Goal: Task Accomplishment & Management: Manage account settings

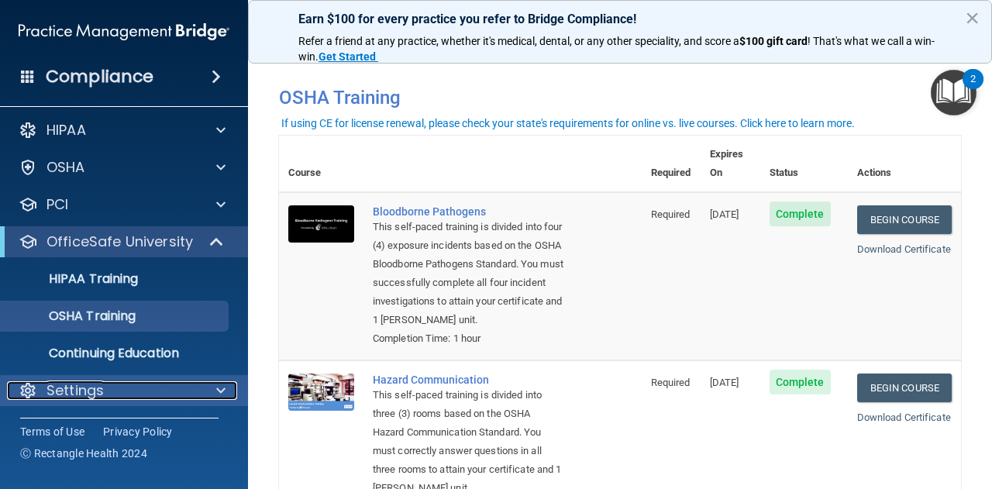
click at [167, 385] on div "Settings" at bounding box center [103, 390] width 192 height 19
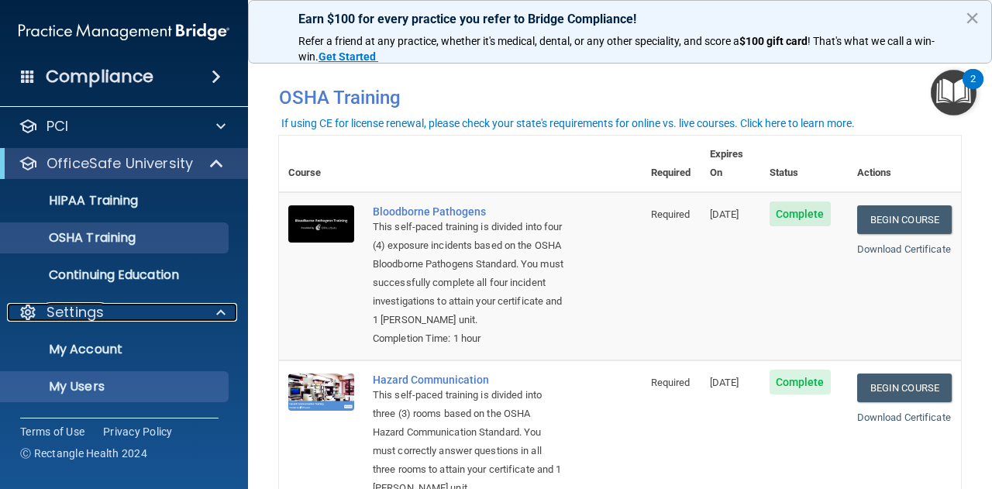
scroll to position [138, 0]
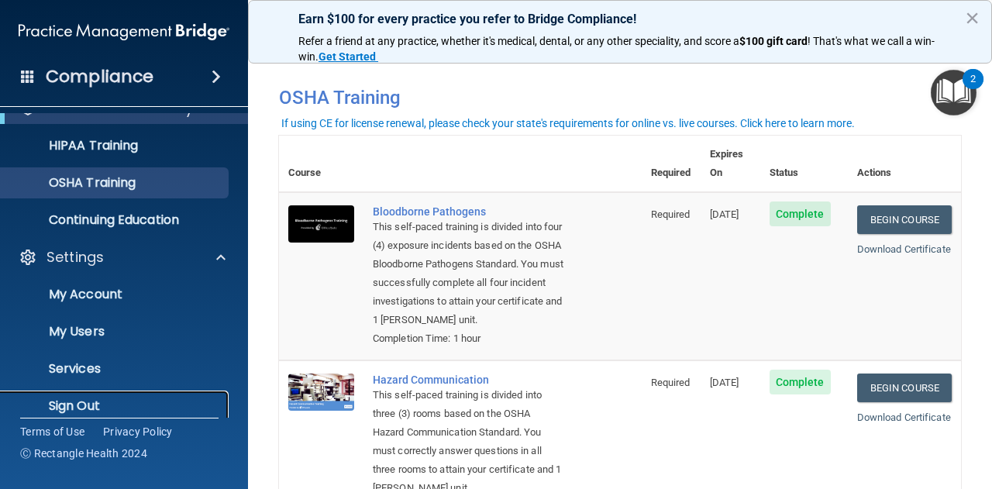
click at [157, 394] on link "Sign Out" at bounding box center [107, 406] width 244 height 31
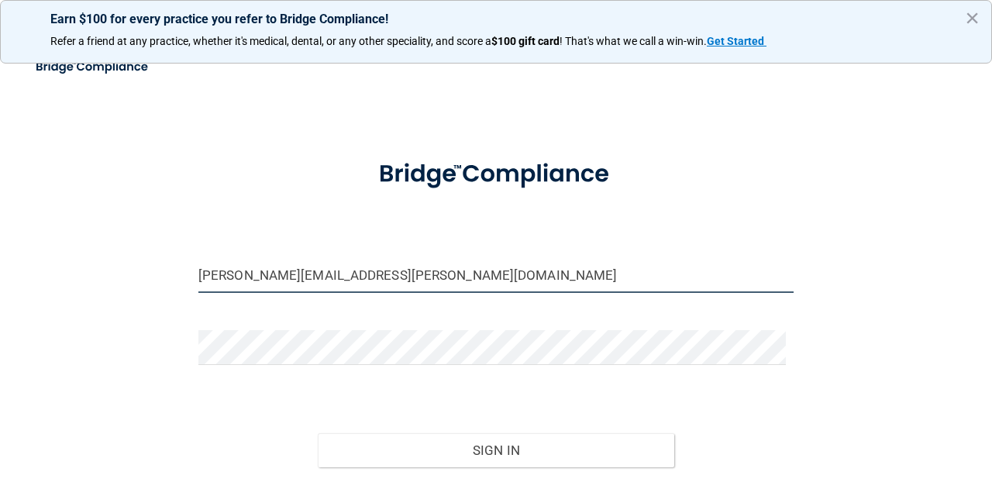
click at [273, 270] on input "[PERSON_NAME][EMAIL_ADDRESS][PERSON_NAME][DOMAIN_NAME]" at bounding box center [495, 275] width 595 height 35
click at [271, 270] on input "[PERSON_NAME][EMAIL_ADDRESS][PERSON_NAME][DOMAIN_NAME]" at bounding box center [495, 275] width 595 height 35
click at [267, 272] on input "[PERSON_NAME][EMAIL_ADDRESS][PERSON_NAME][DOMAIN_NAME]" at bounding box center [495, 275] width 595 height 35
click at [392, 277] on input "[PERSON_NAME][EMAIL_ADDRESS][PERSON_NAME][DOMAIN_NAME]" at bounding box center [495, 275] width 595 height 35
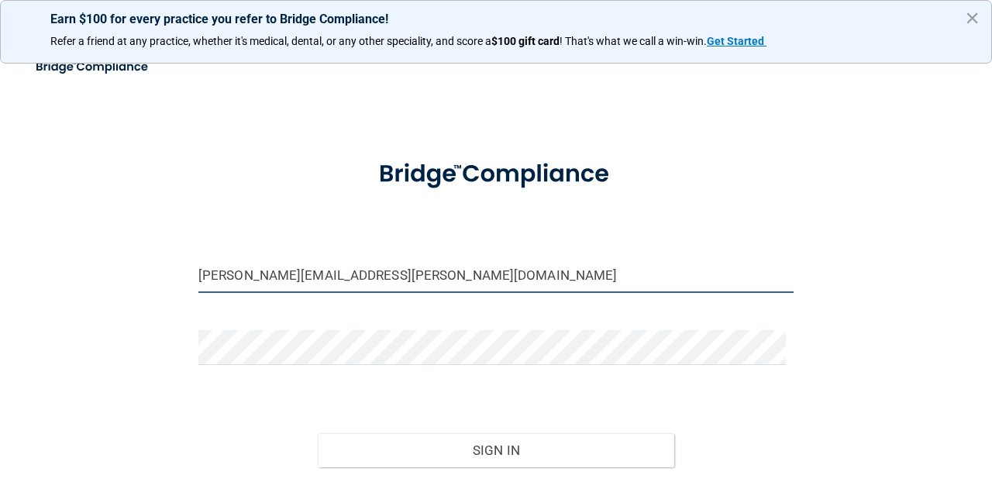
drag, startPoint x: 398, startPoint y: 273, endPoint x: 173, endPoint y: 267, distance: 225.6
click at [173, 267] on div "[PERSON_NAME][EMAIL_ADDRESS][PERSON_NAME][DOMAIN_NAME] Invalid email/password. …" at bounding box center [496, 305] width 930 height 480
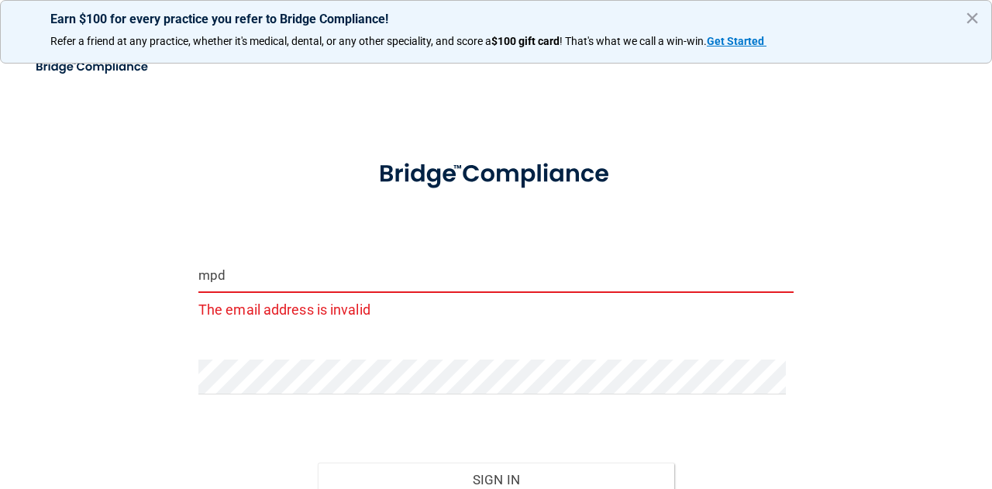
type input "[EMAIL_ADDRESS][DOMAIN_NAME]"
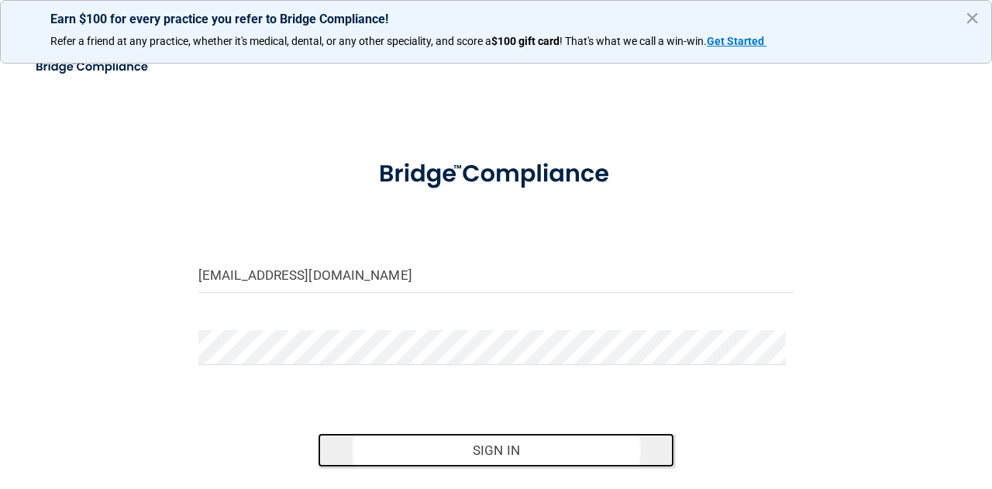
click at [572, 443] on button "Sign In" at bounding box center [496, 450] width 357 height 34
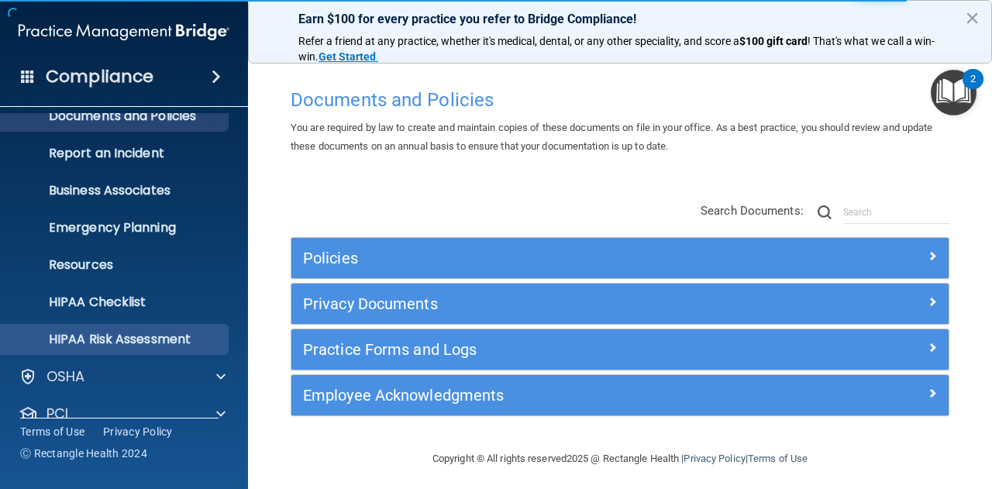
scroll to position [153, 0]
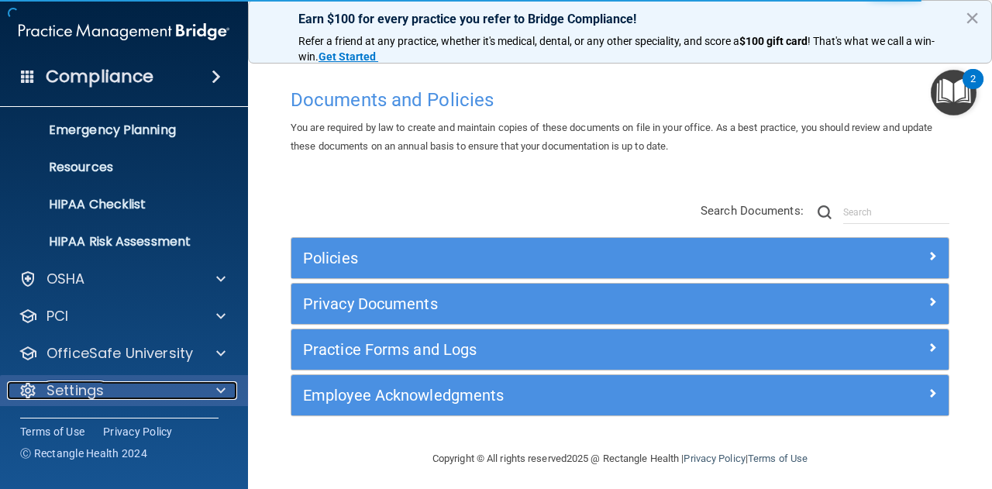
click at [223, 390] on span at bounding box center [220, 390] width 9 height 19
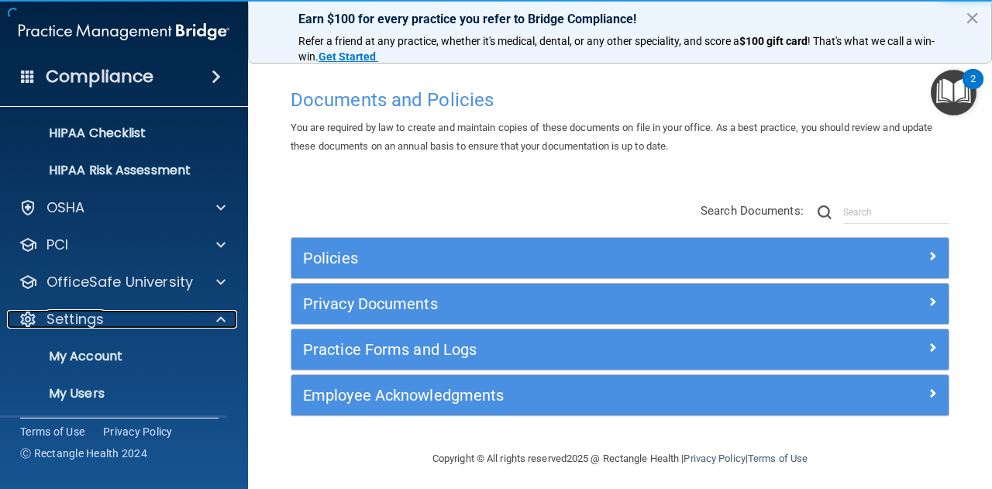
scroll to position [297, 0]
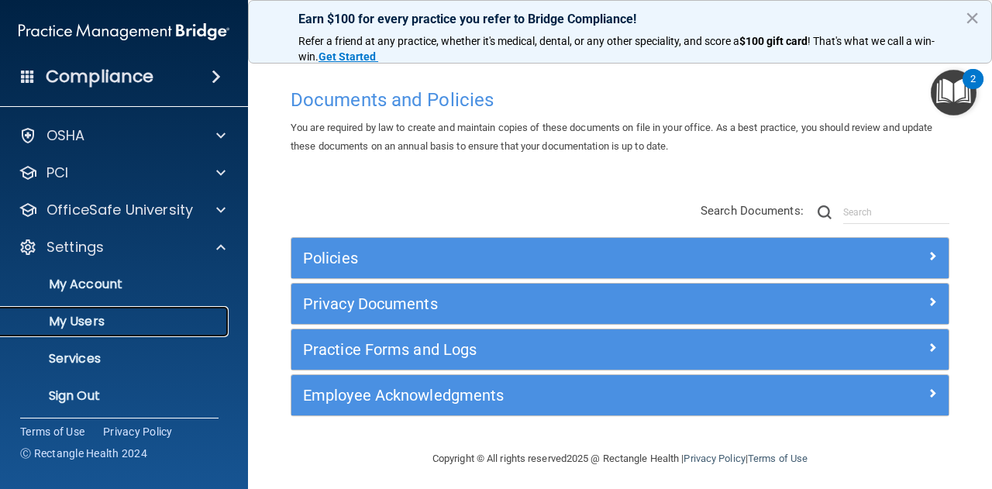
click at [157, 318] on p "My Users" at bounding box center [116, 321] width 212 height 15
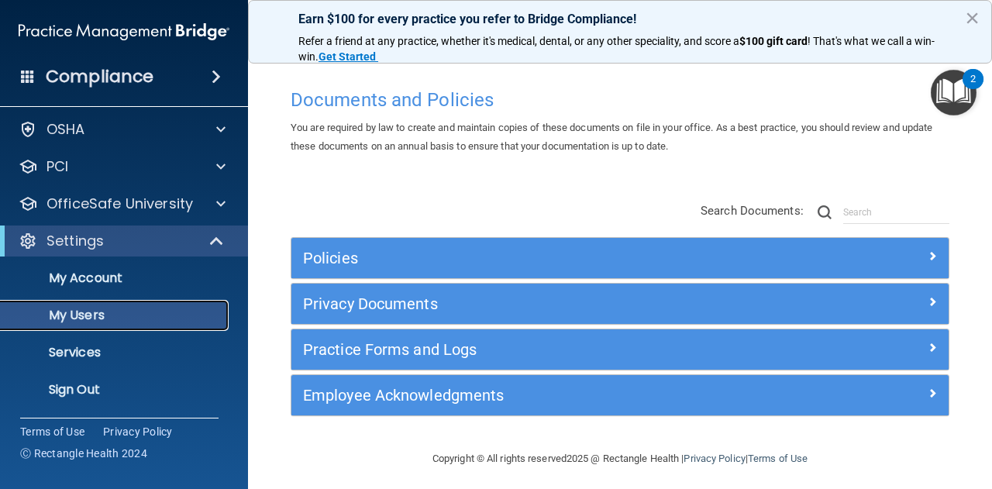
scroll to position [42, 0]
select select "20"
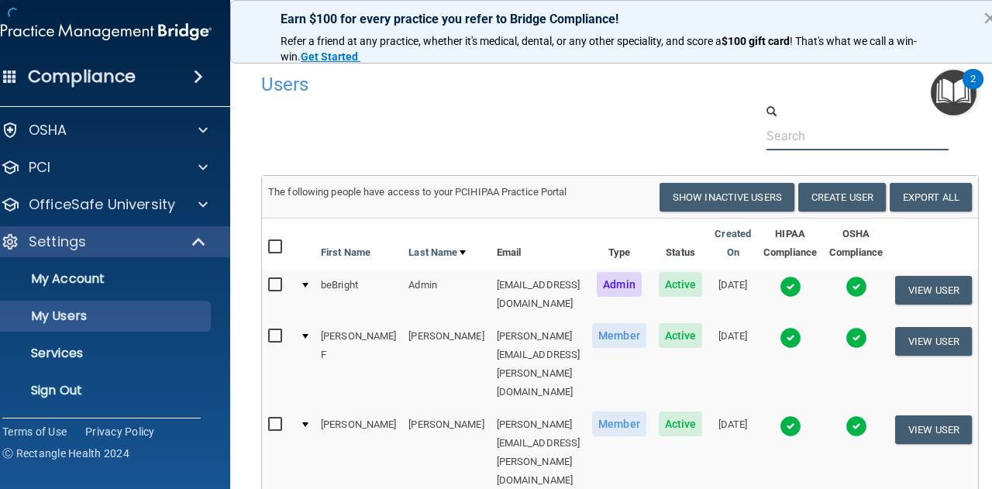
click at [777, 140] on input "text" at bounding box center [857, 136] width 182 height 29
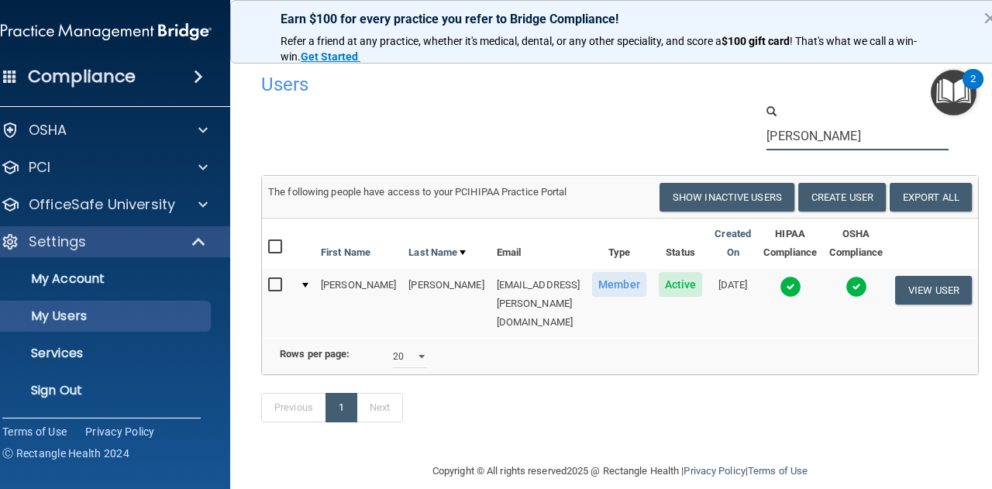
type input "[PERSON_NAME]"
click at [895, 283] on button "View User" at bounding box center [933, 290] width 77 height 29
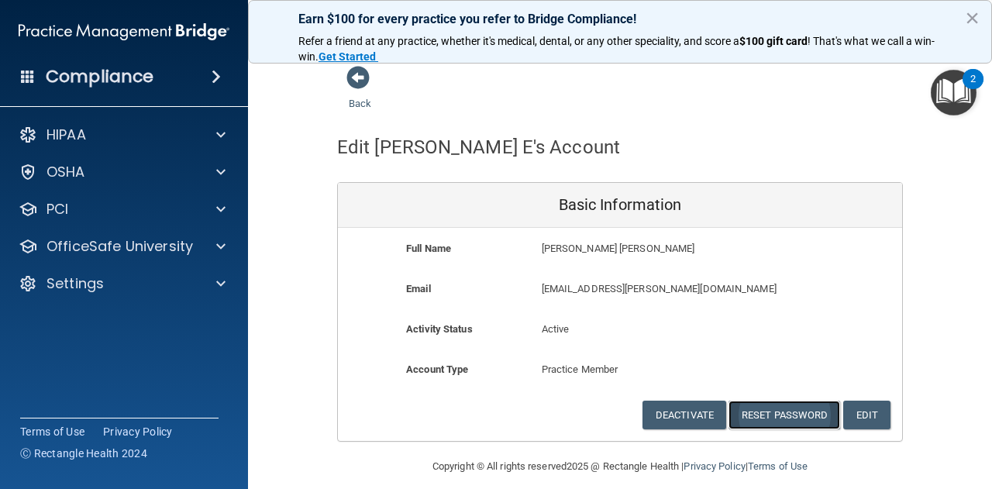
click at [793, 412] on button "Reset Password" at bounding box center [784, 415] width 112 height 29
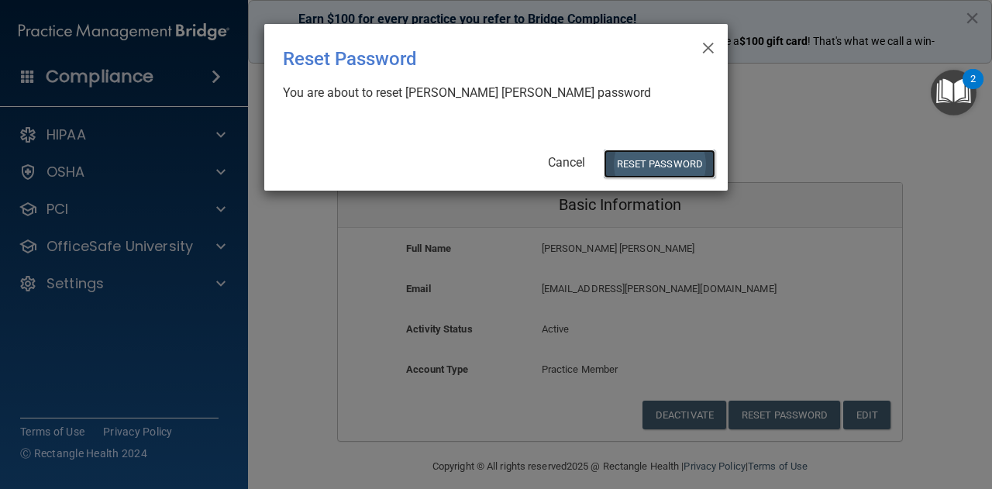
click at [654, 160] on button "Reset Password" at bounding box center [660, 164] width 112 height 29
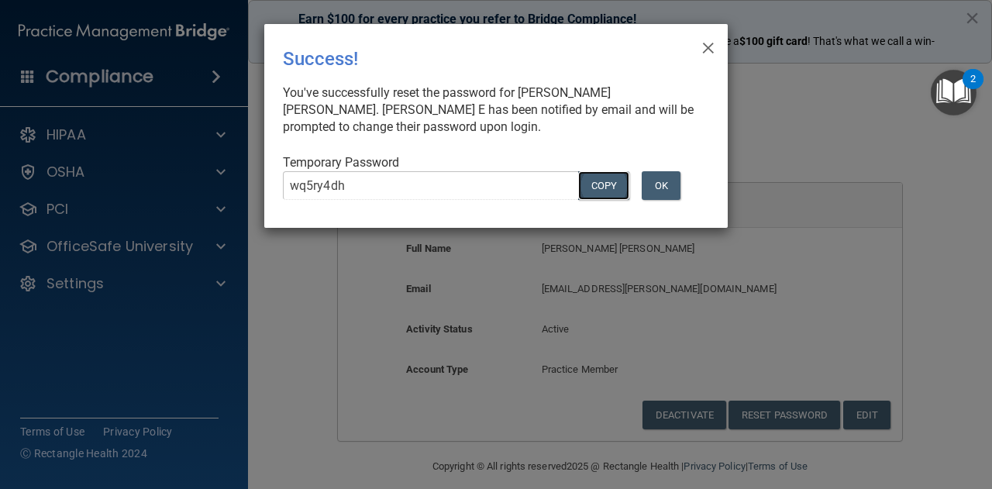
click at [592, 191] on button "COPY" at bounding box center [603, 185] width 51 height 29
